Goal: Transaction & Acquisition: Book appointment/travel/reservation

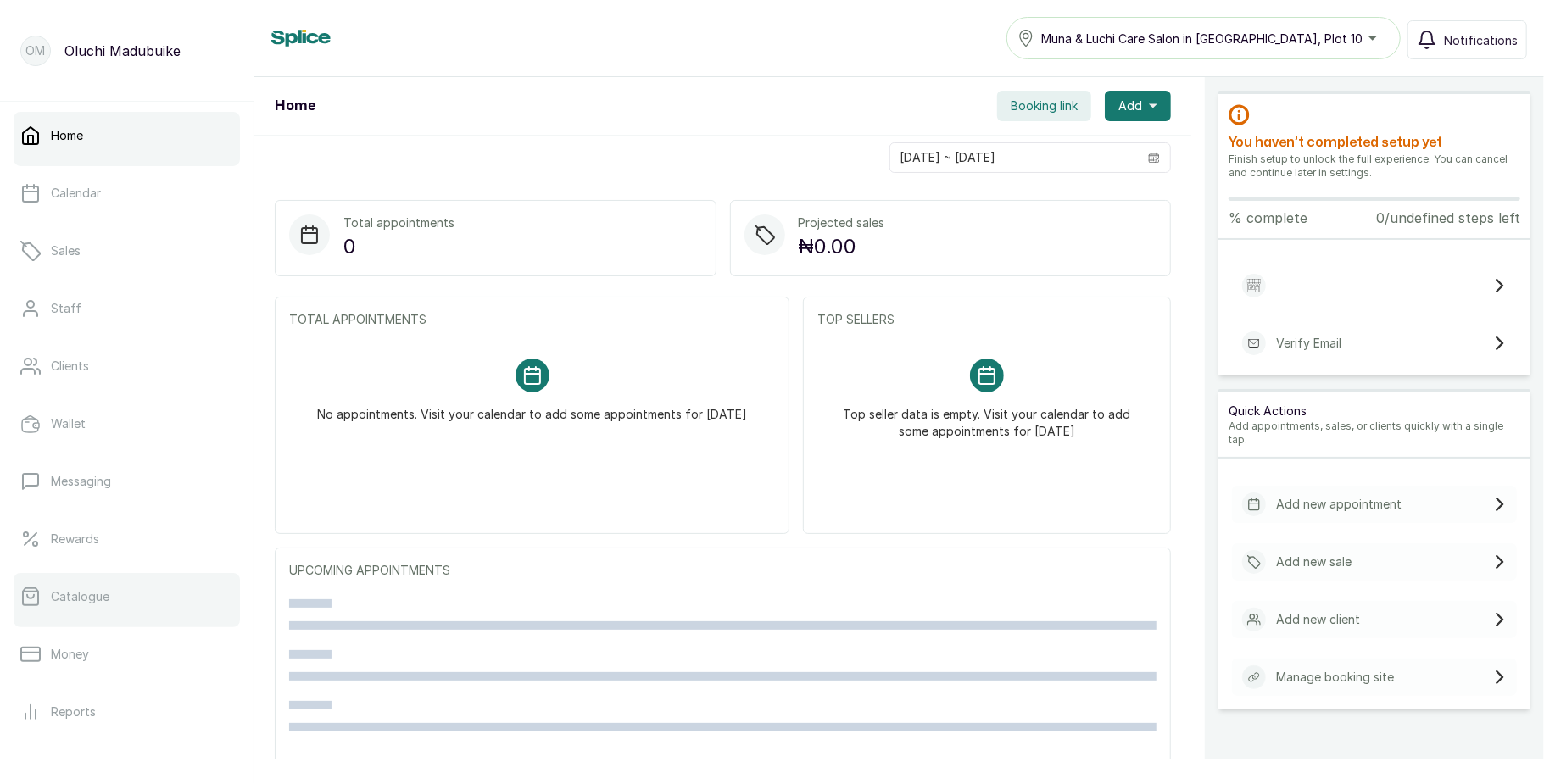
scroll to position [190, 0]
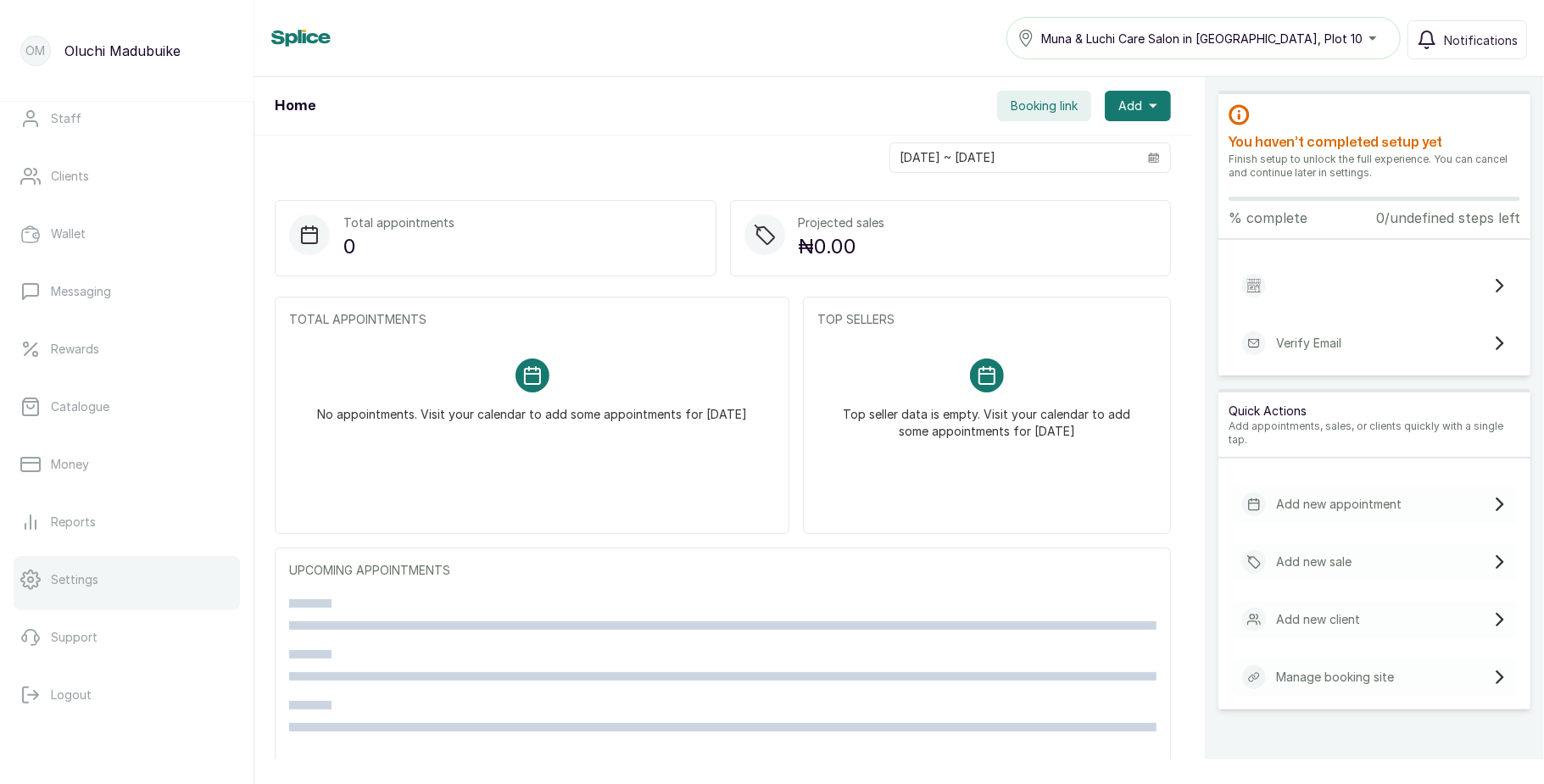
click at [107, 573] on link "Settings" at bounding box center [126, 579] width 226 height 47
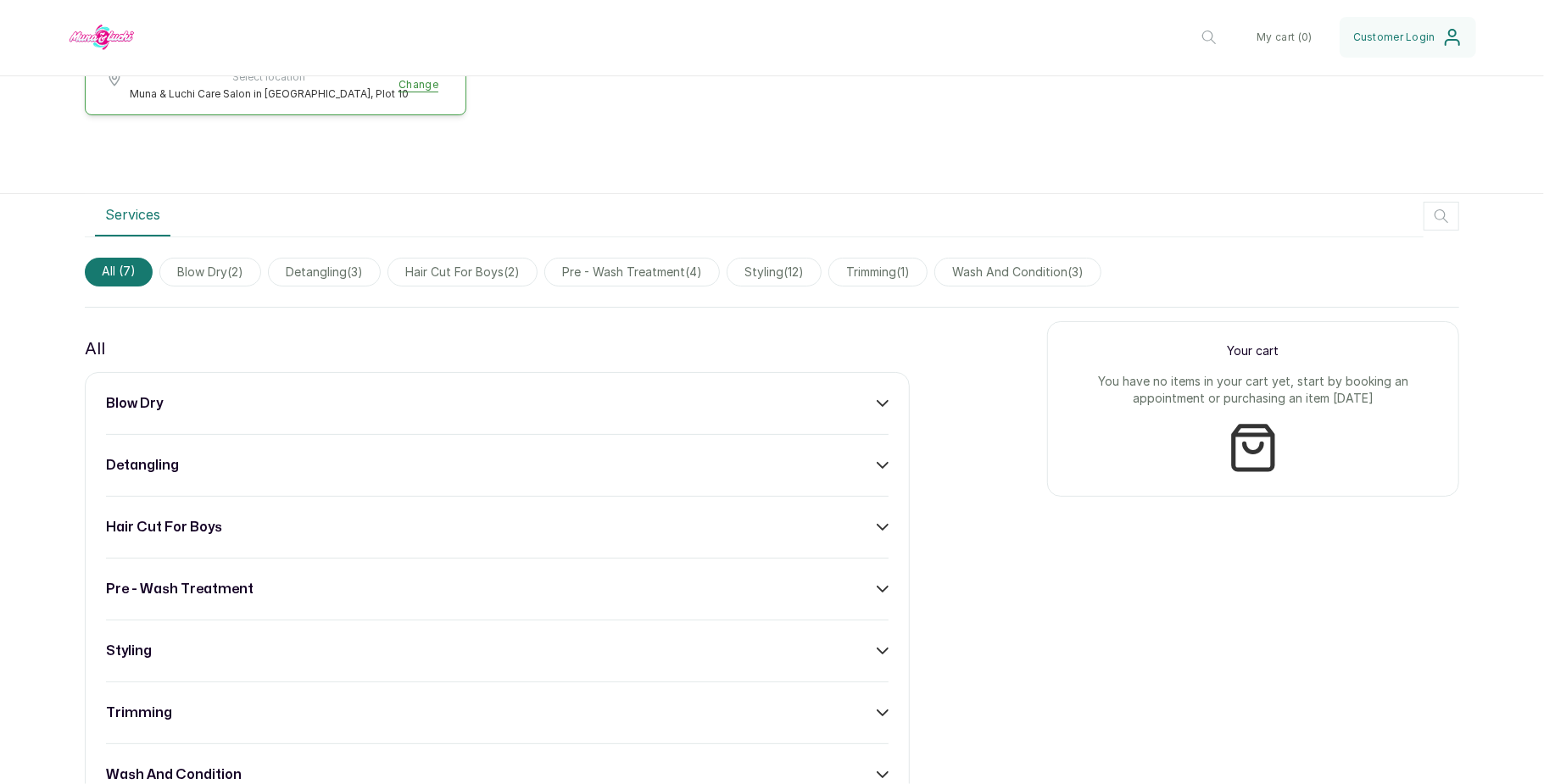
scroll to position [371, 0]
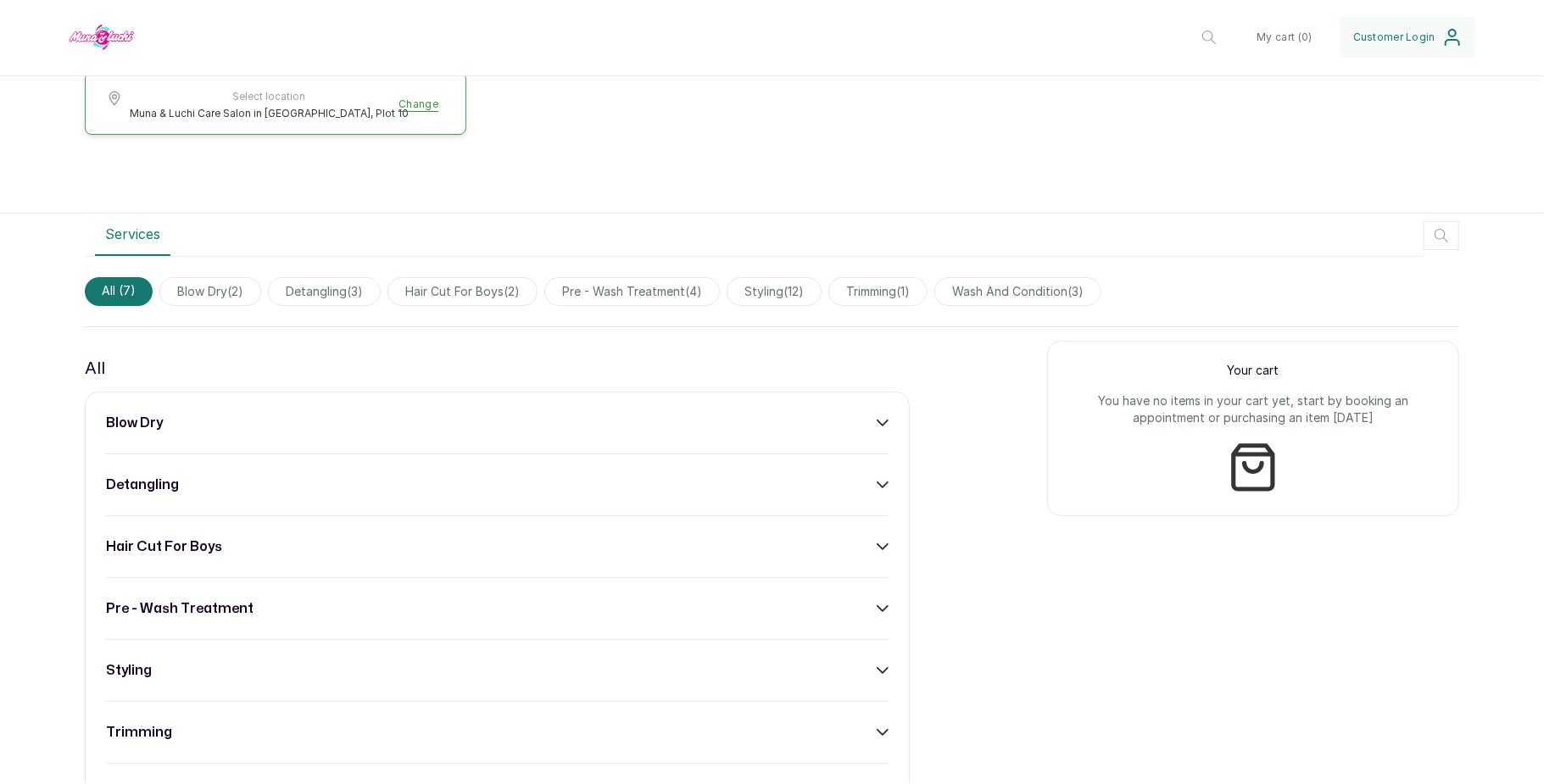
click at [869, 439] on div "blow dry detangling hair cut for boys pre - wash treatment styling trimming was…" at bounding box center [497, 608] width 825 height 434
click at [877, 424] on icon at bounding box center [883, 423] width 12 height 12
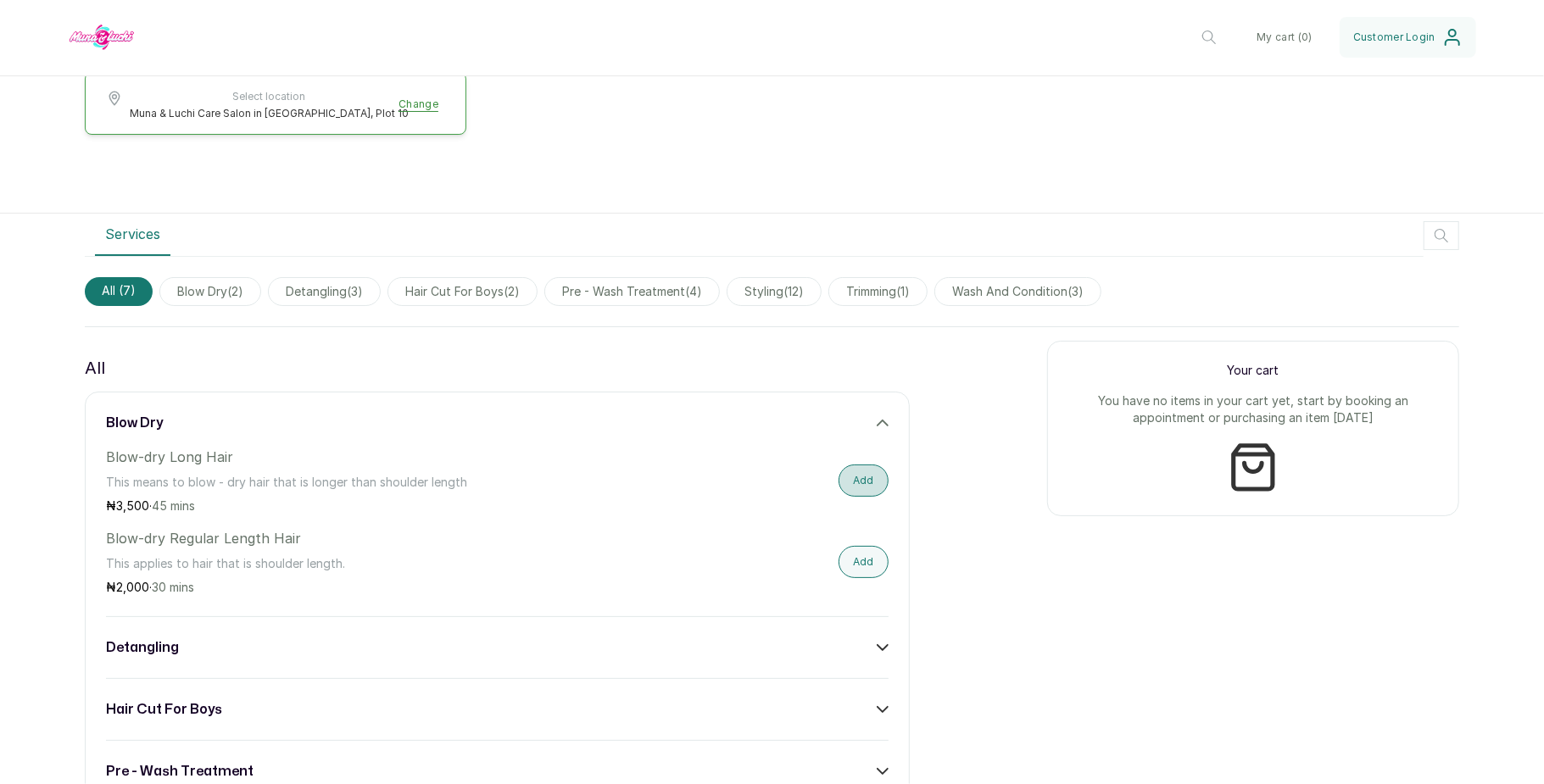
click at [848, 479] on button "Add" at bounding box center [864, 481] width 50 height 33
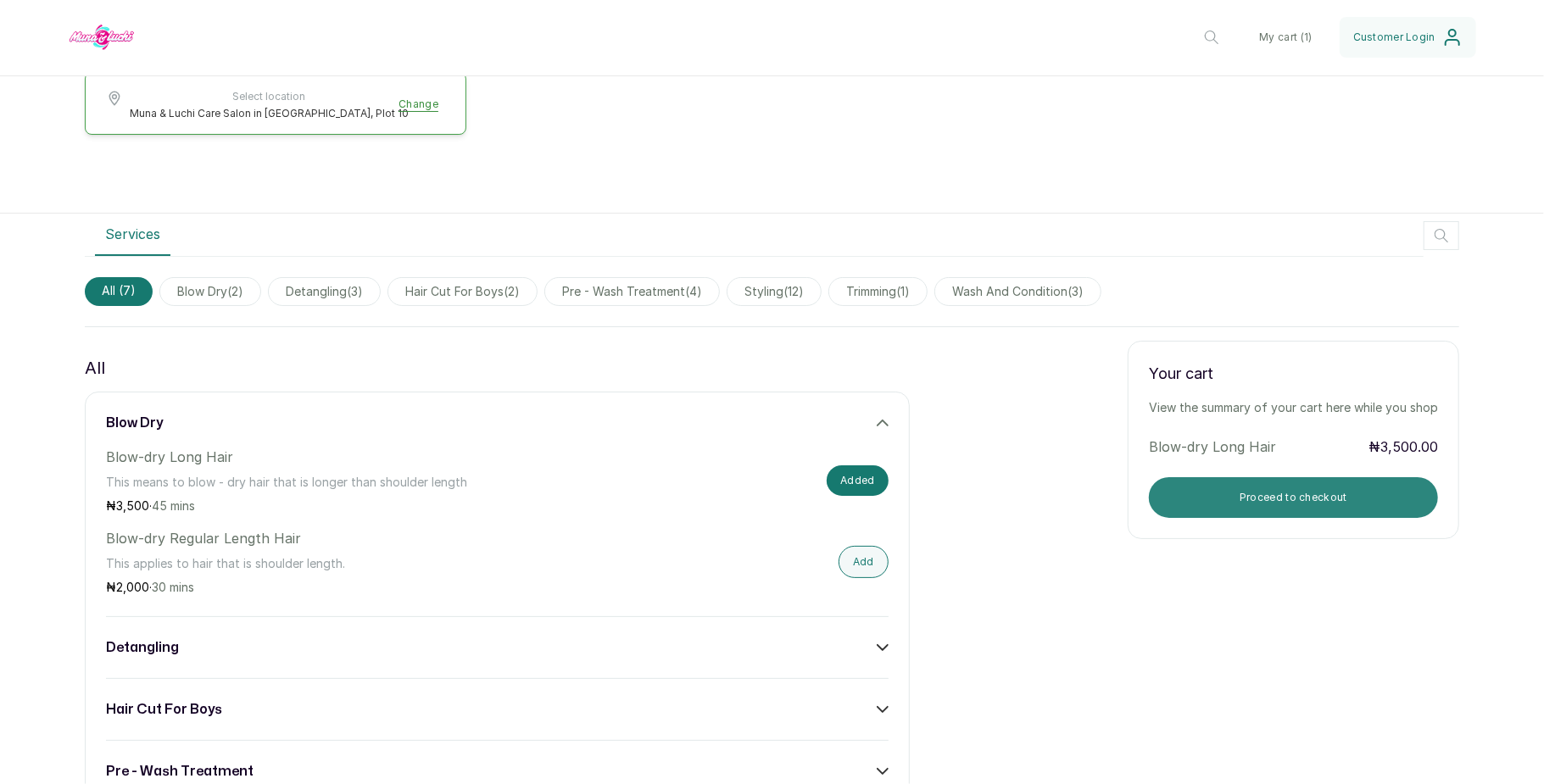
click at [1191, 494] on button "Proceed to checkout" at bounding box center [1294, 498] width 289 height 41
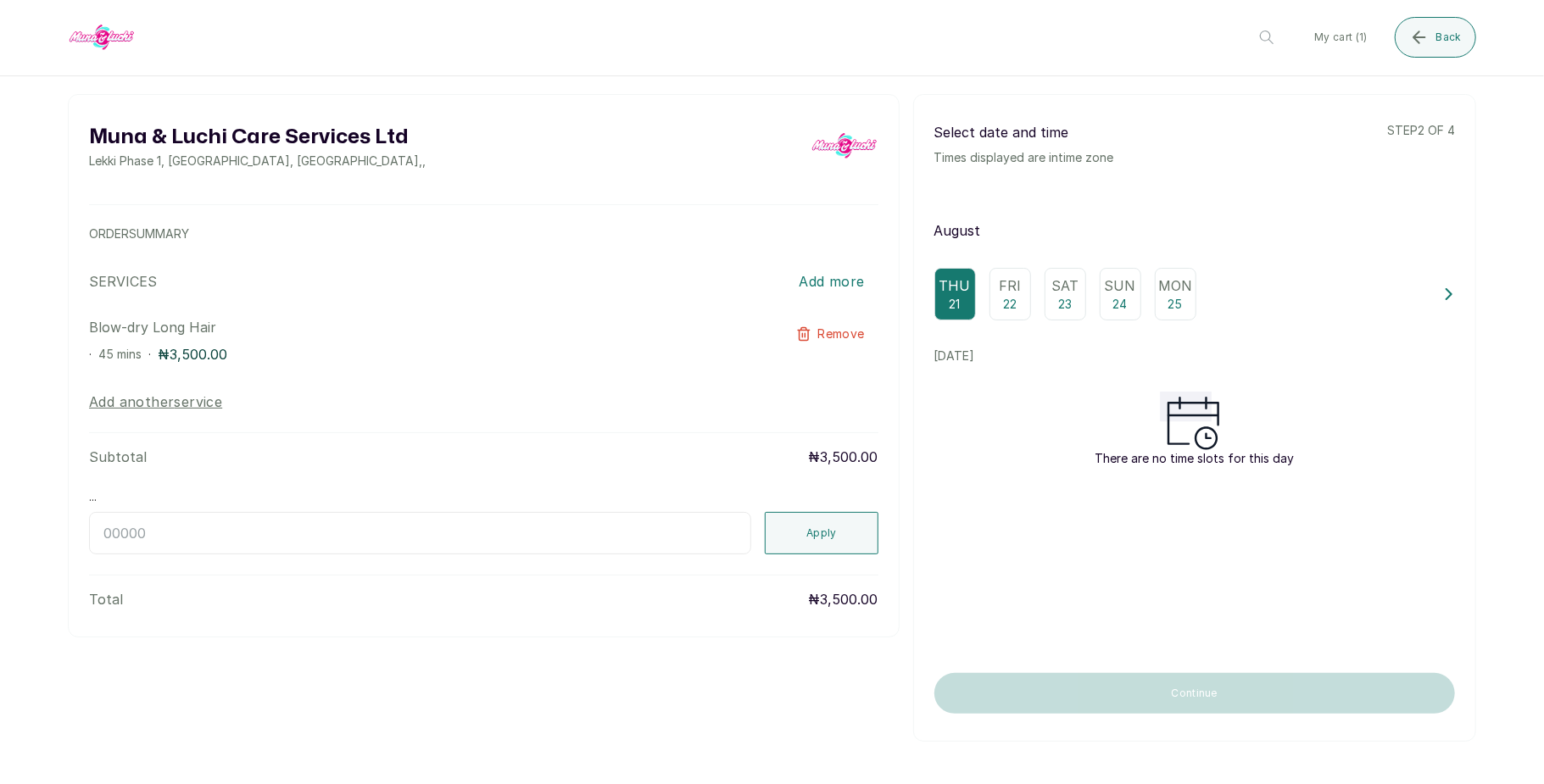
scroll to position [0, 0]
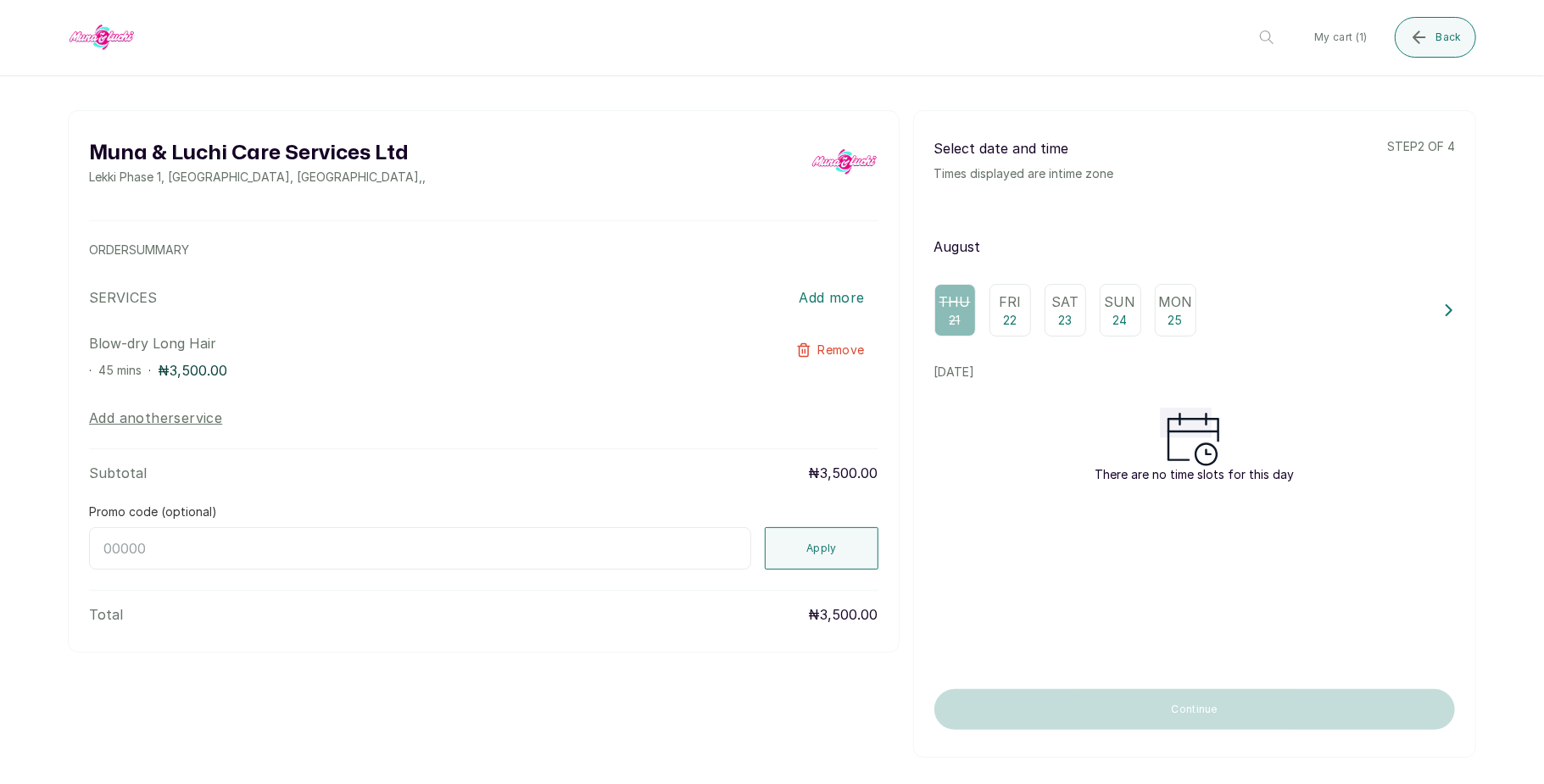
click at [1005, 317] on p "22" at bounding box center [1010, 321] width 14 height 17
click at [1067, 322] on div "Sat 23" at bounding box center [1065, 310] width 42 height 53
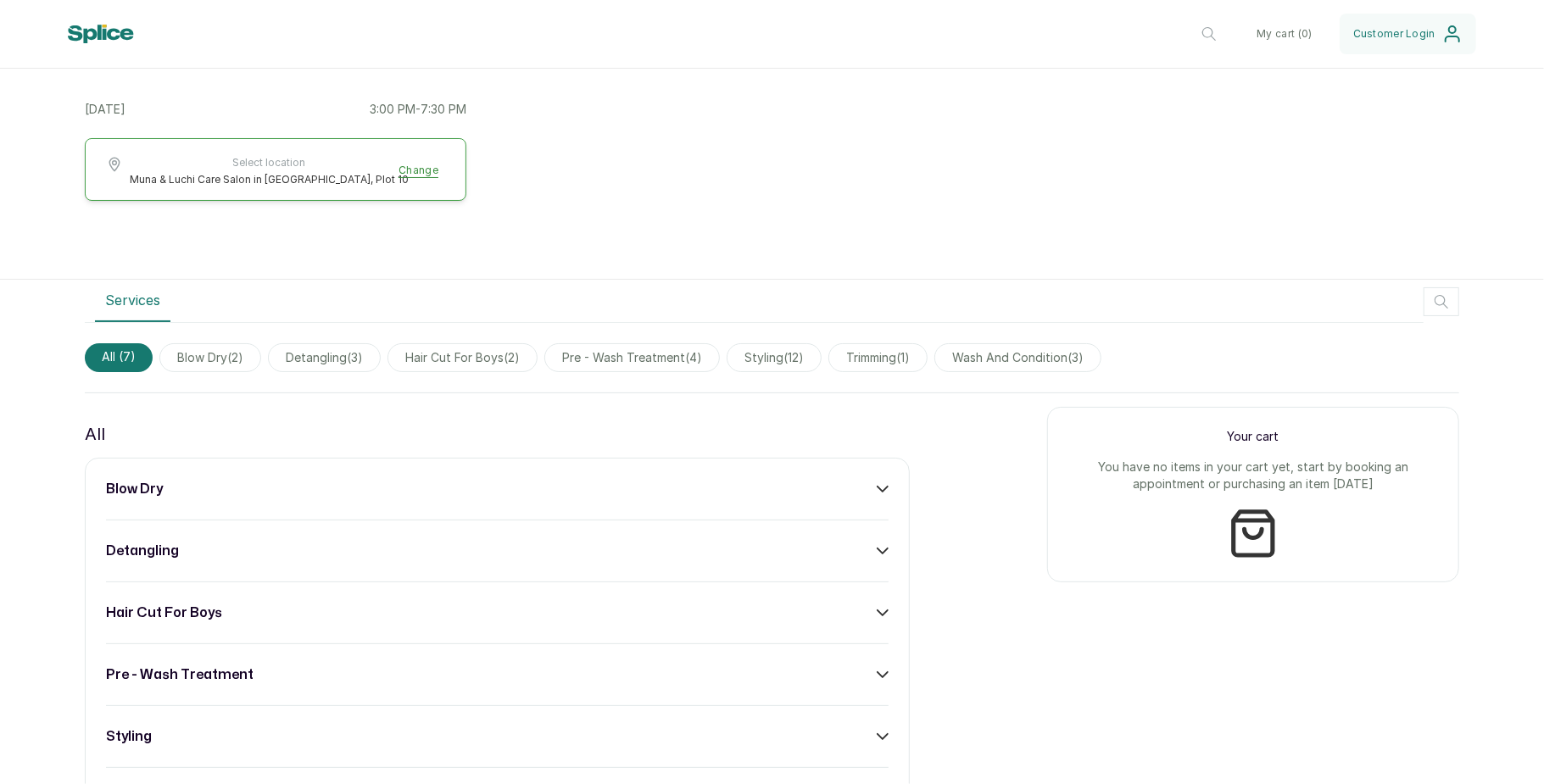
scroll to position [332, 0]
click at [859, 493] on div "blow dry" at bounding box center [498, 487] width 783 height 20
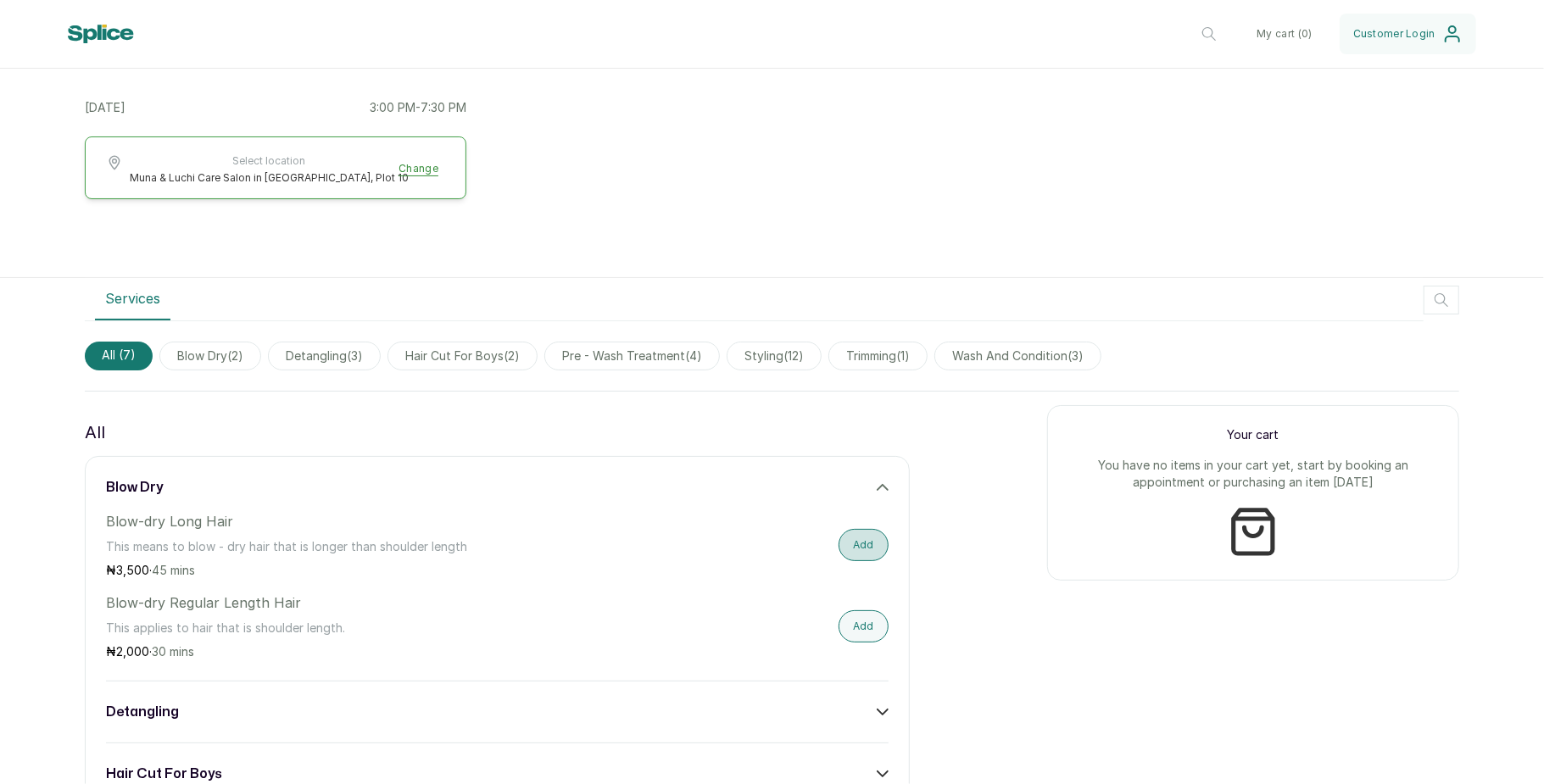
click at [867, 543] on button "Add" at bounding box center [864, 545] width 50 height 33
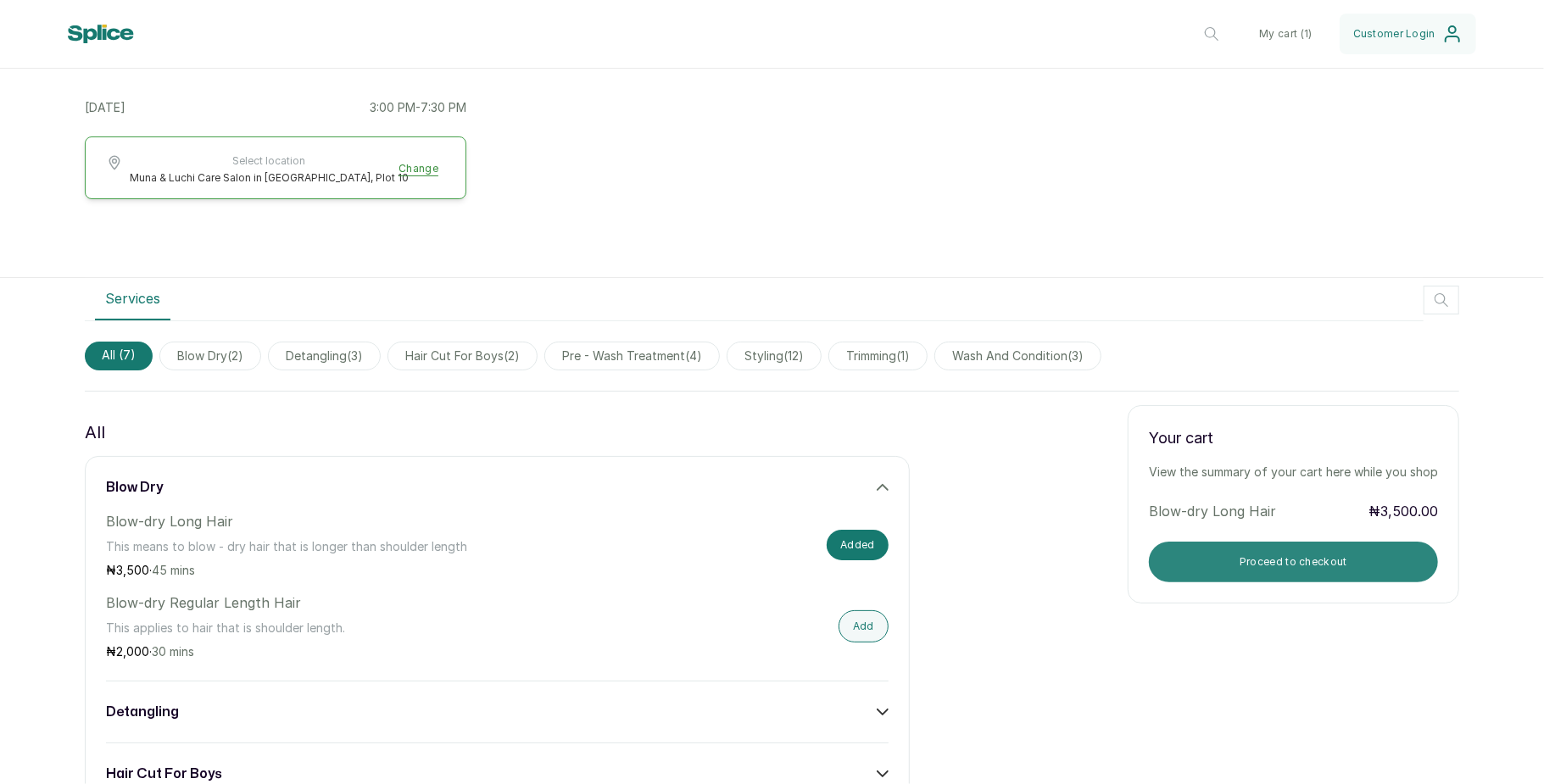
click at [1223, 574] on button "Proceed to checkout" at bounding box center [1294, 563] width 289 height 41
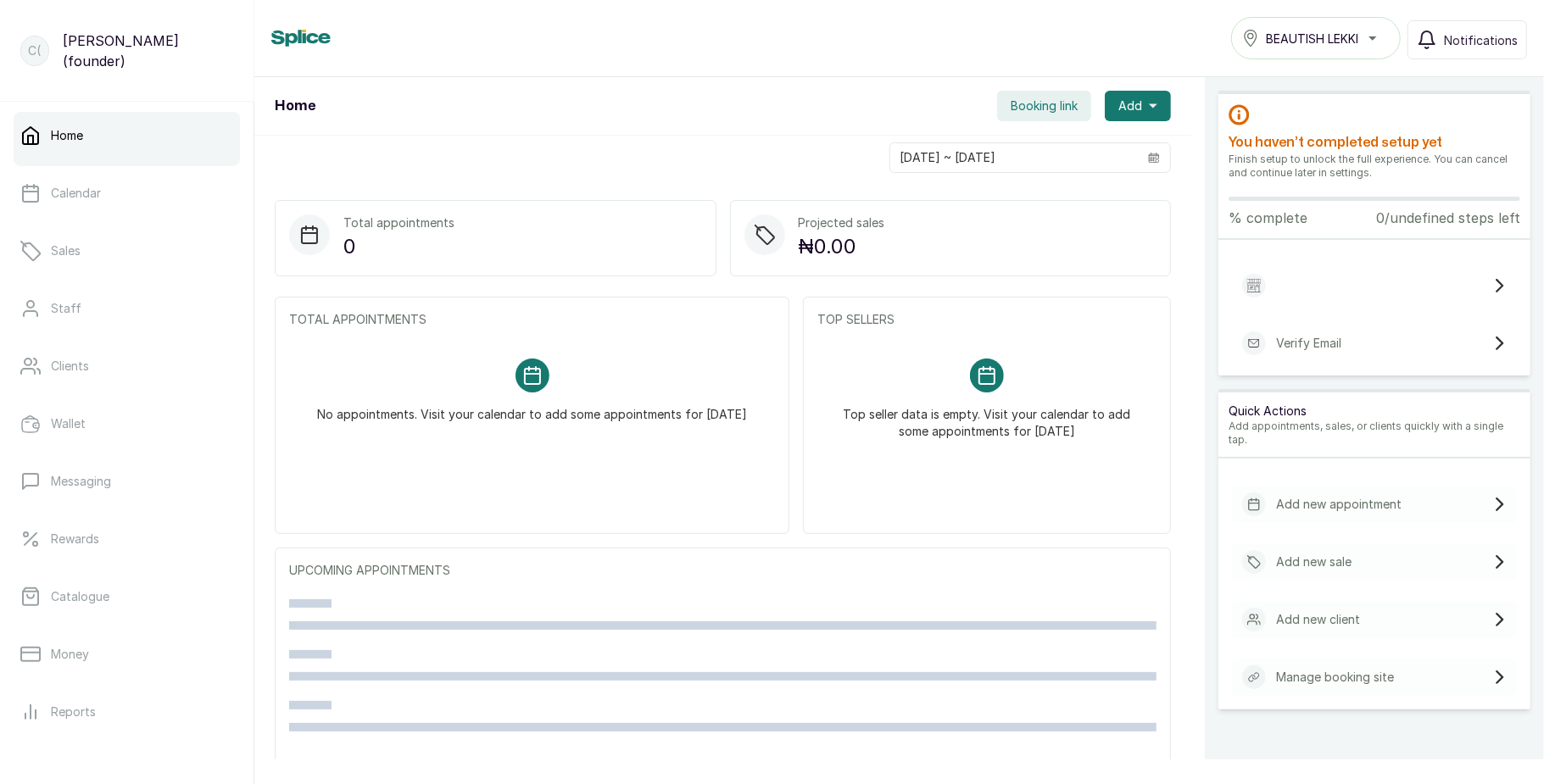
click at [1323, 20] on button "BEAUTISH LEKKI" at bounding box center [1316, 38] width 169 height 43
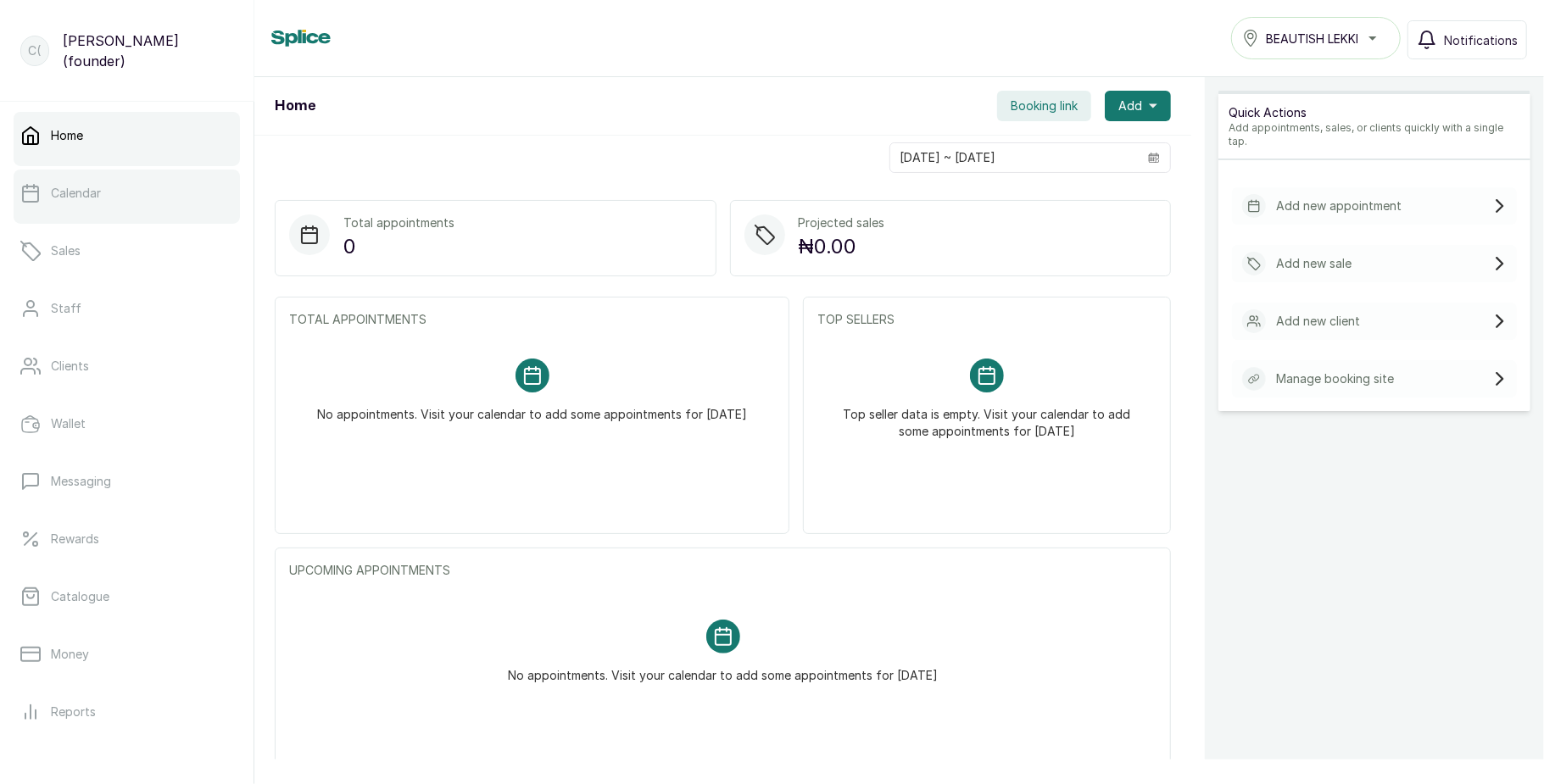
click at [123, 187] on link "Calendar" at bounding box center [126, 193] width 226 height 47
